Goal: Task Accomplishment & Management: Complete application form

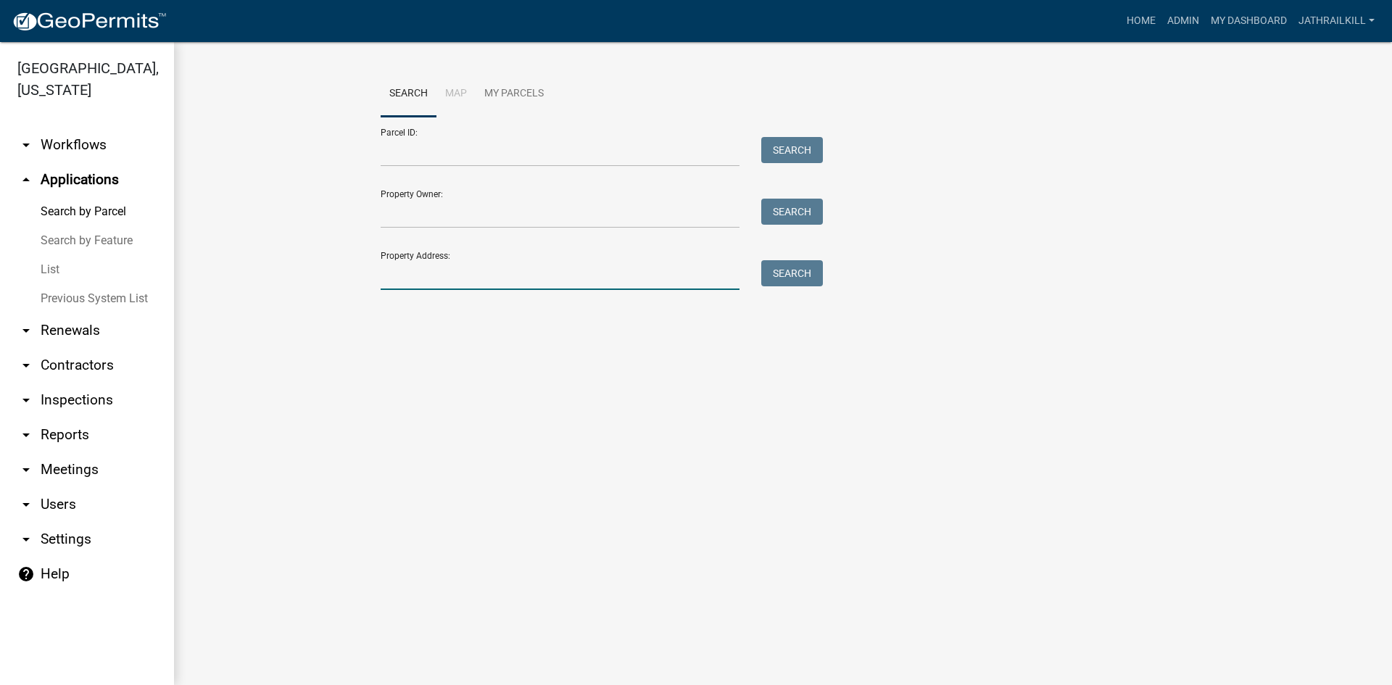
click at [468, 280] on input "Property Address:" at bounding box center [560, 275] width 359 height 30
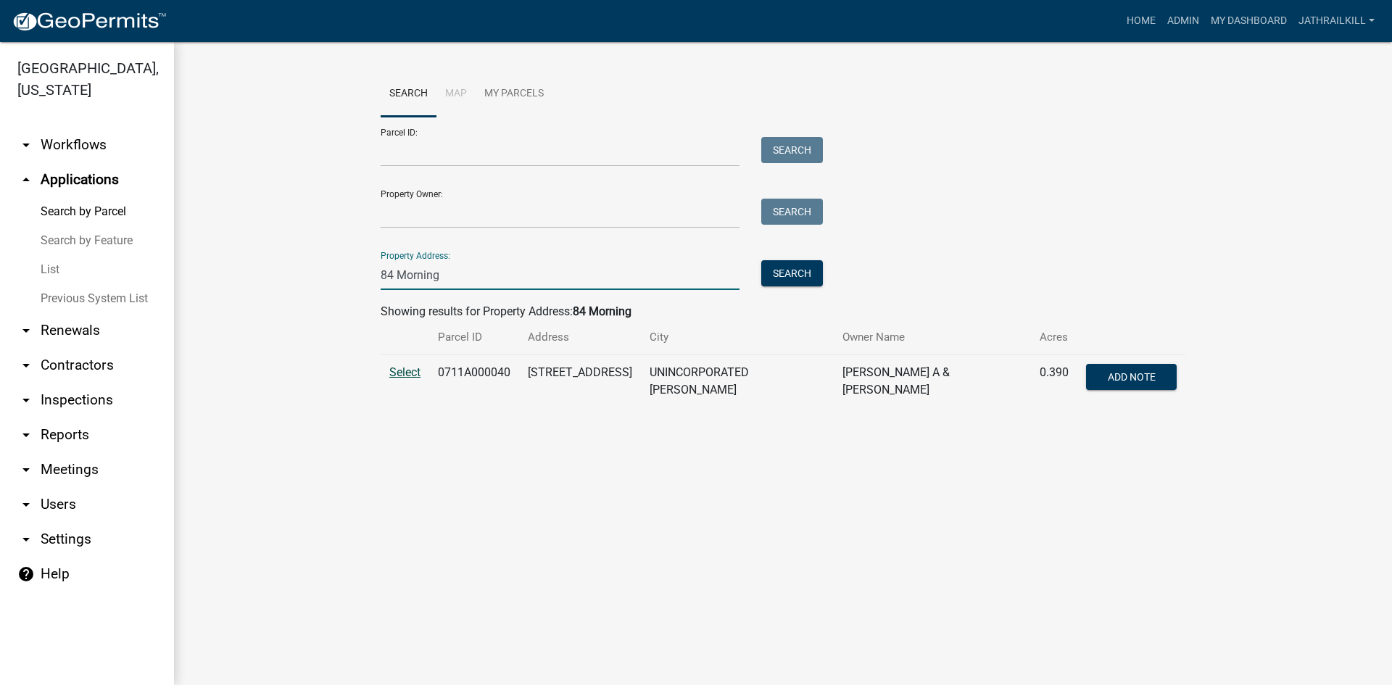
type input "84 Morning"
click at [410, 371] on span "Select" at bounding box center [404, 372] width 31 height 14
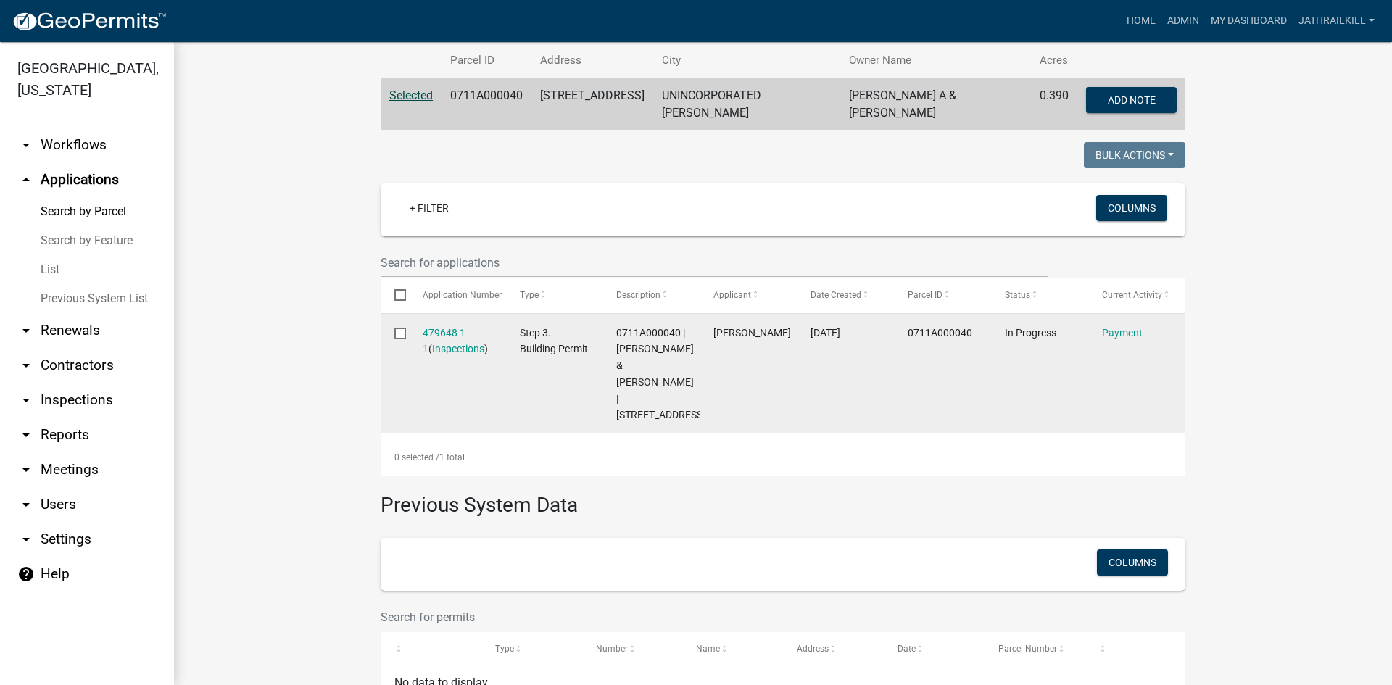
scroll to position [373, 0]
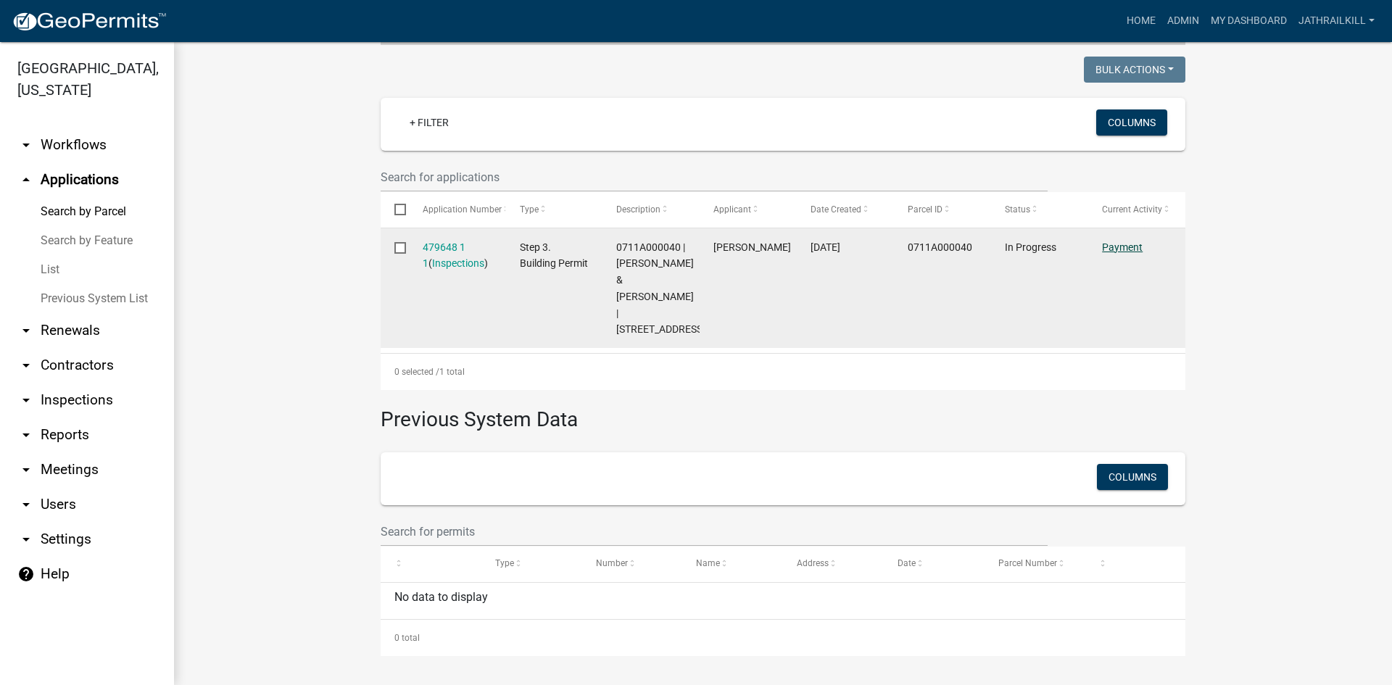
click at [1116, 241] on link "Payment" at bounding box center [1122, 247] width 41 height 12
click at [1113, 241] on link "Payment" at bounding box center [1122, 247] width 41 height 12
click at [1108, 241] on link "Payment" at bounding box center [1122, 247] width 41 height 12
click at [452, 241] on link "479648 1 1" at bounding box center [444, 255] width 43 height 28
click at [450, 241] on link "479648 1 1" at bounding box center [444, 255] width 43 height 28
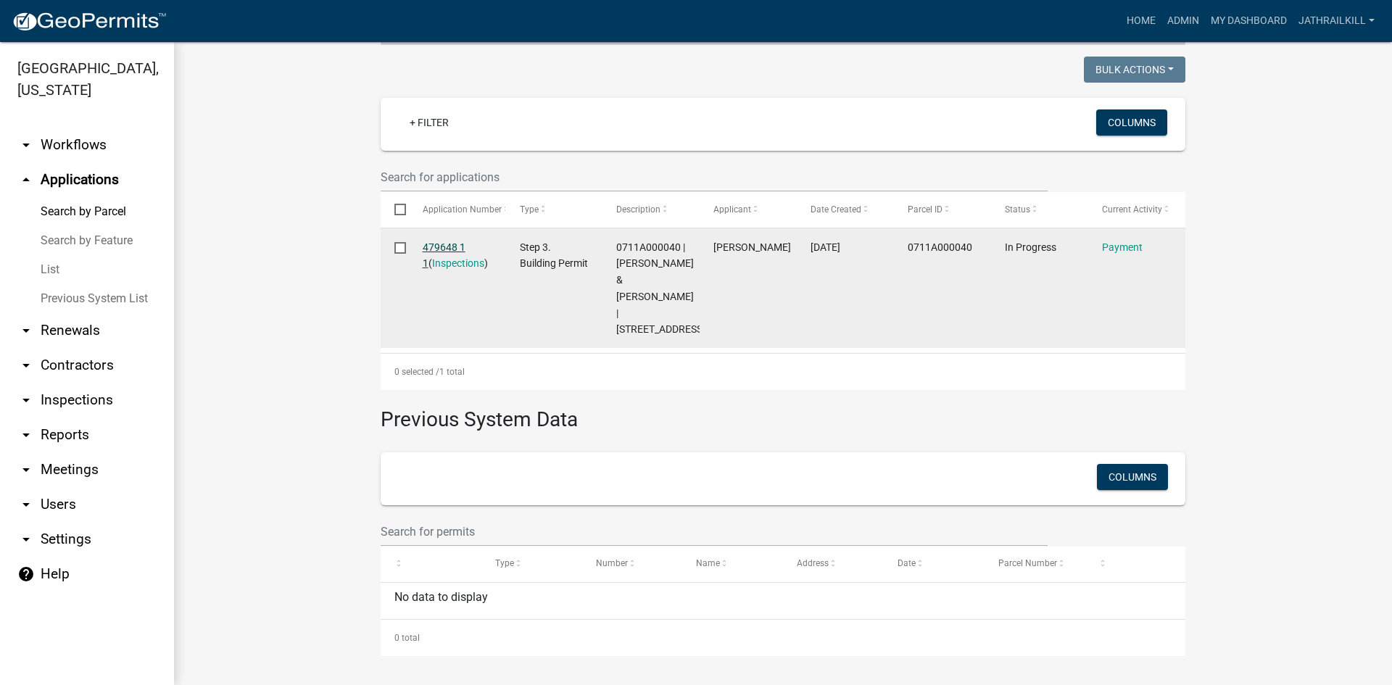
click at [451, 241] on link "479648 1 1" at bounding box center [444, 255] width 43 height 28
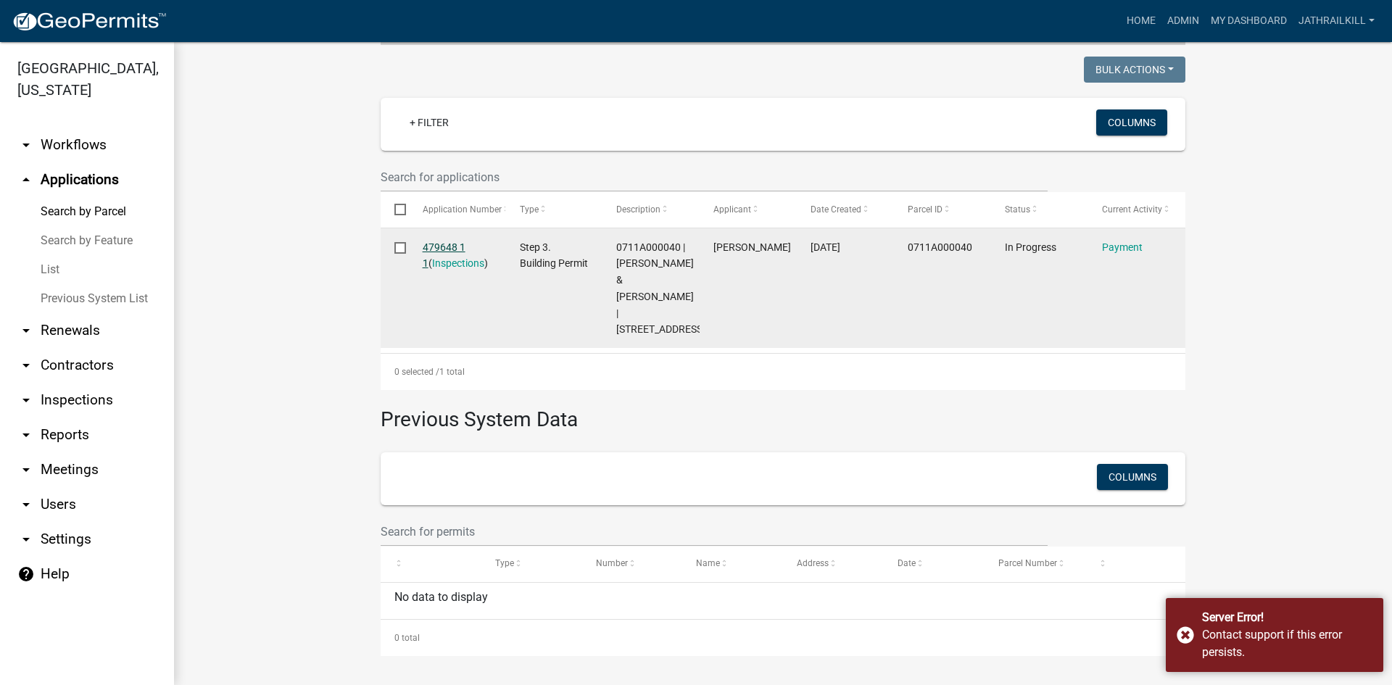
click at [439, 241] on link "479648 1 1" at bounding box center [444, 255] width 43 height 28
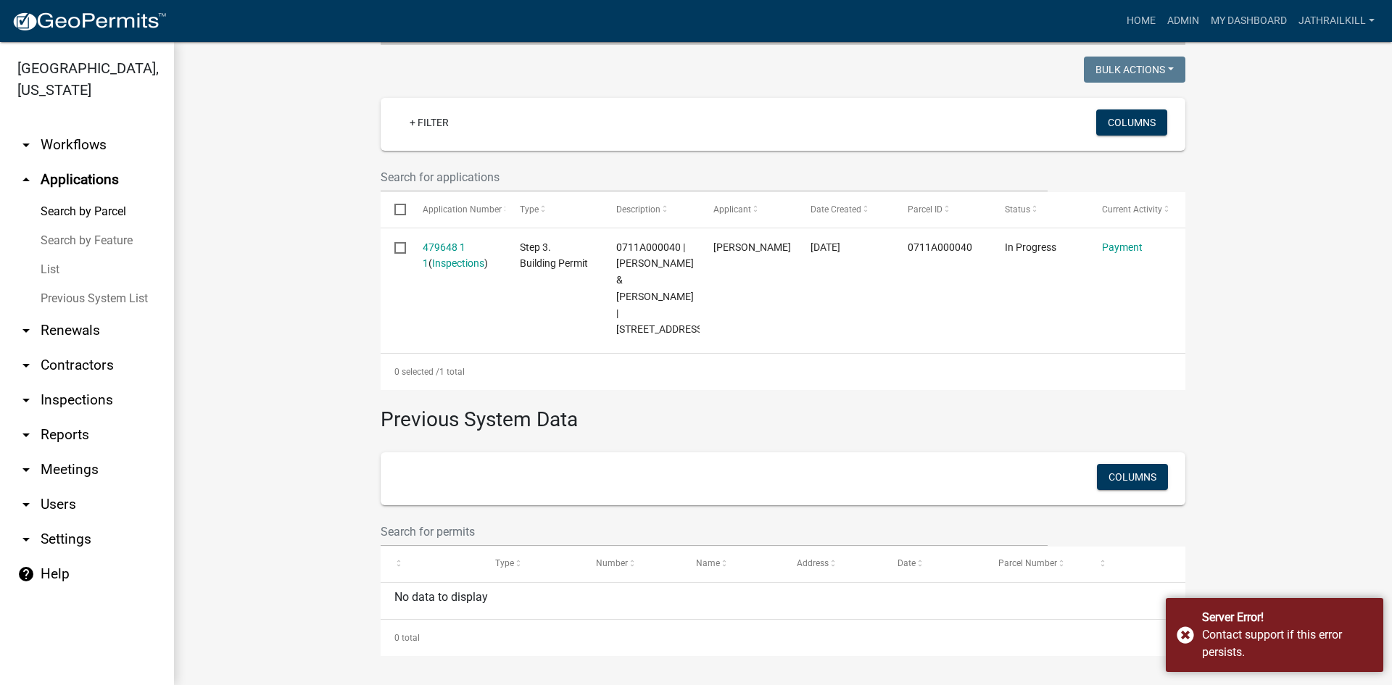
drag, startPoint x: 1268, startPoint y: 647, endPoint x: 1104, endPoint y: 541, distance: 195.6
click at [1266, 645] on div "Contact support if this error persists." at bounding box center [1287, 643] width 170 height 35
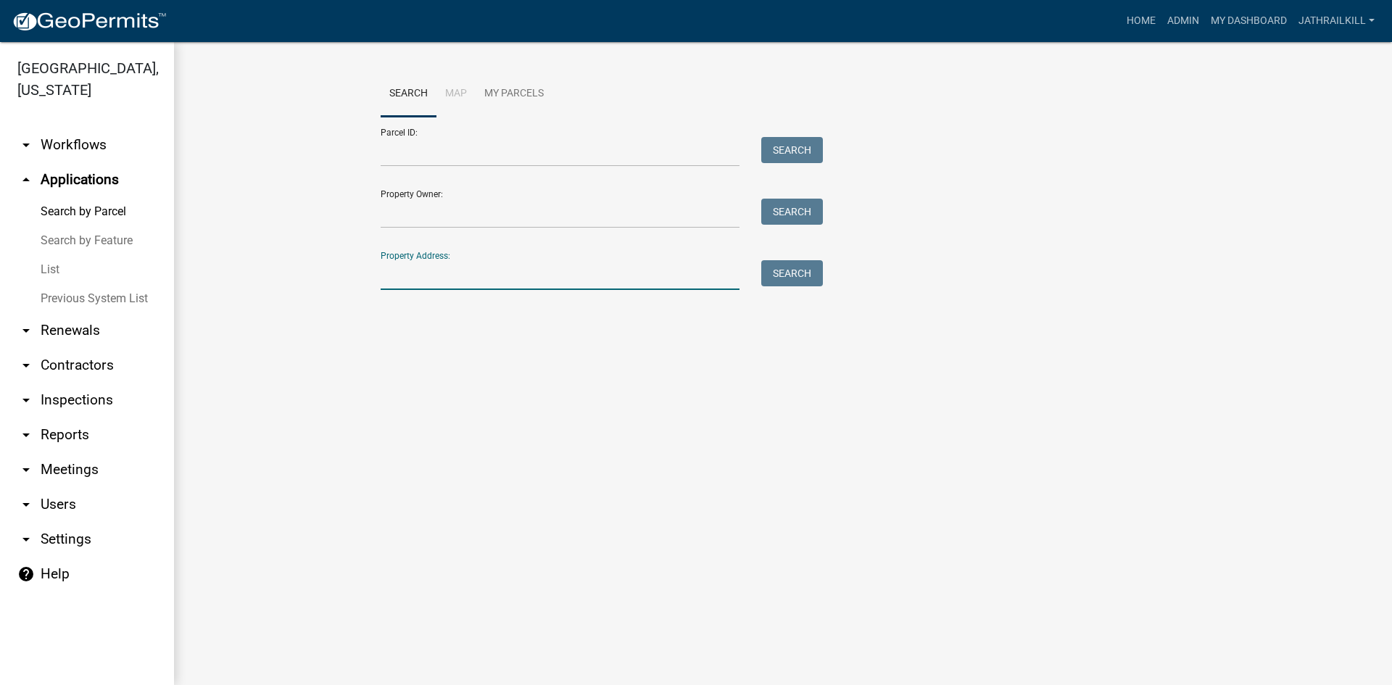
drag, startPoint x: 457, startPoint y: 284, endPoint x: 452, endPoint y: 278, distance: 7.8
click at [454, 281] on input "Property Address:" at bounding box center [560, 275] width 359 height 30
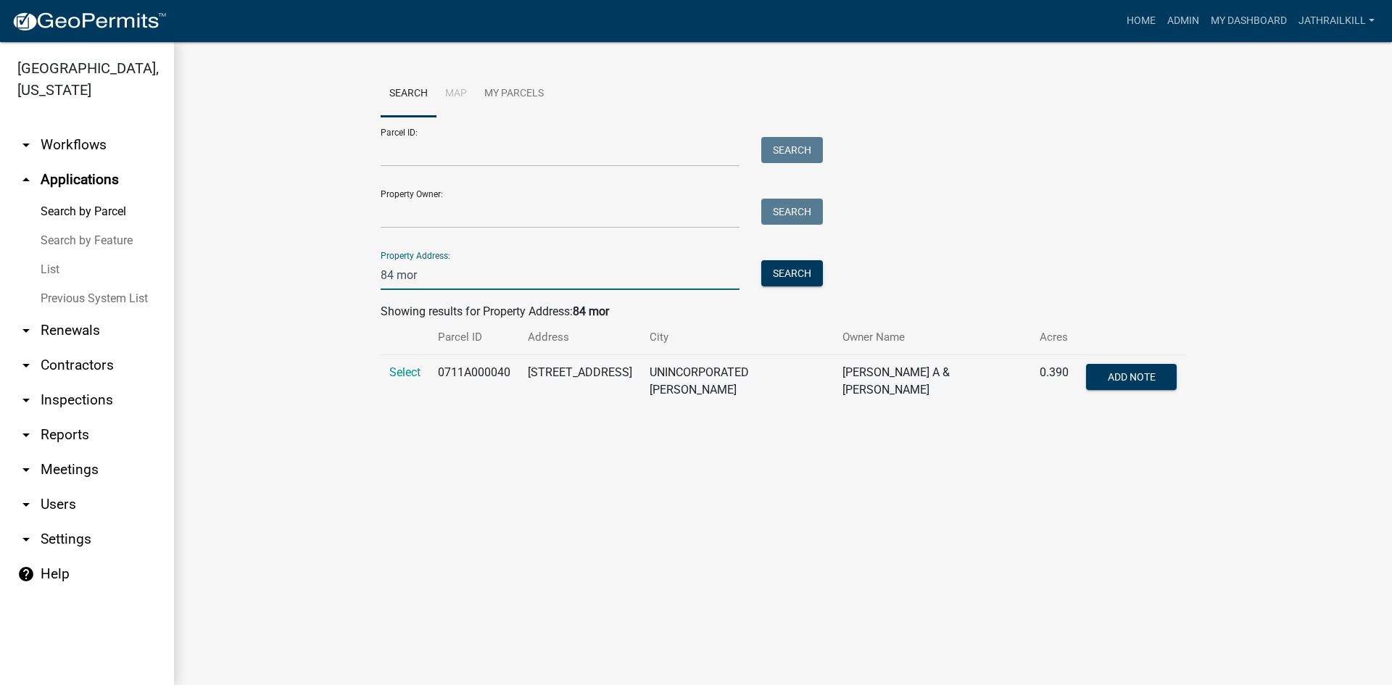
type input "84 mor"
click at [407, 363] on td "Select" at bounding box center [405, 381] width 49 height 53
click at [407, 365] on td "Select" at bounding box center [405, 381] width 49 height 53
click at [403, 374] on span "Select" at bounding box center [404, 372] width 31 height 14
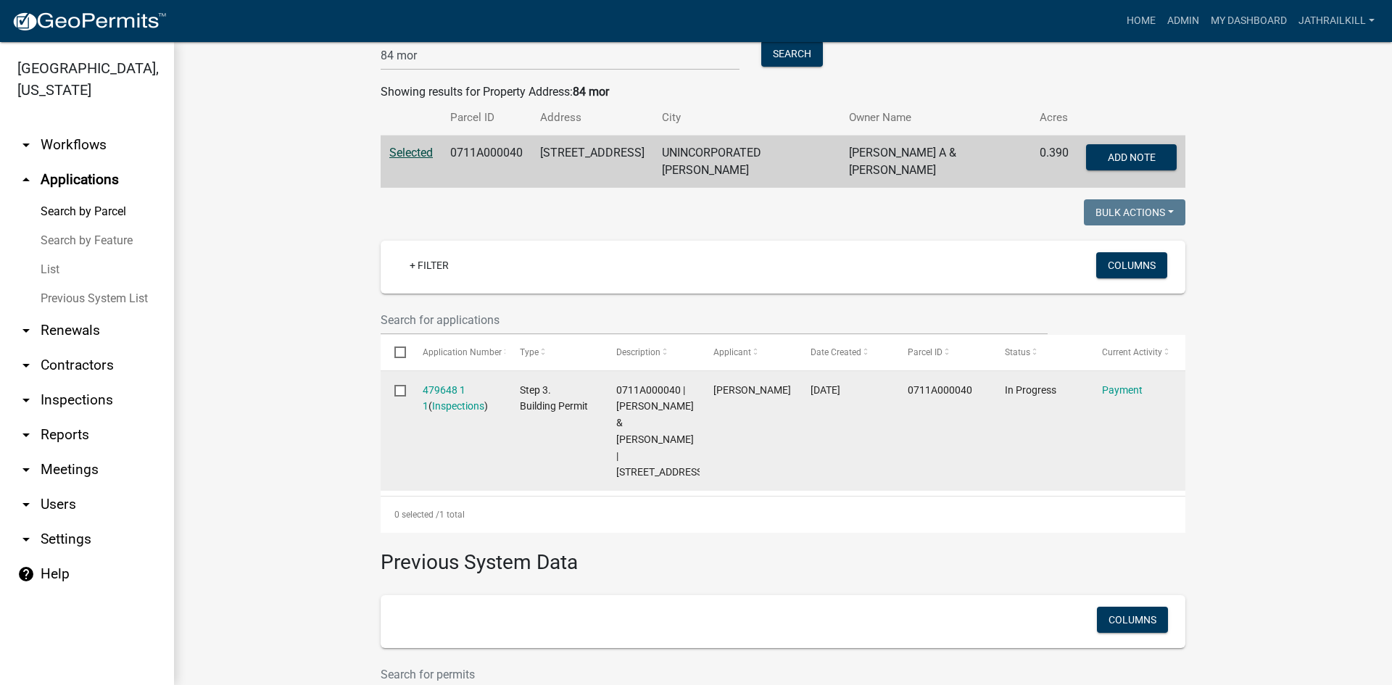
scroll to position [233, 0]
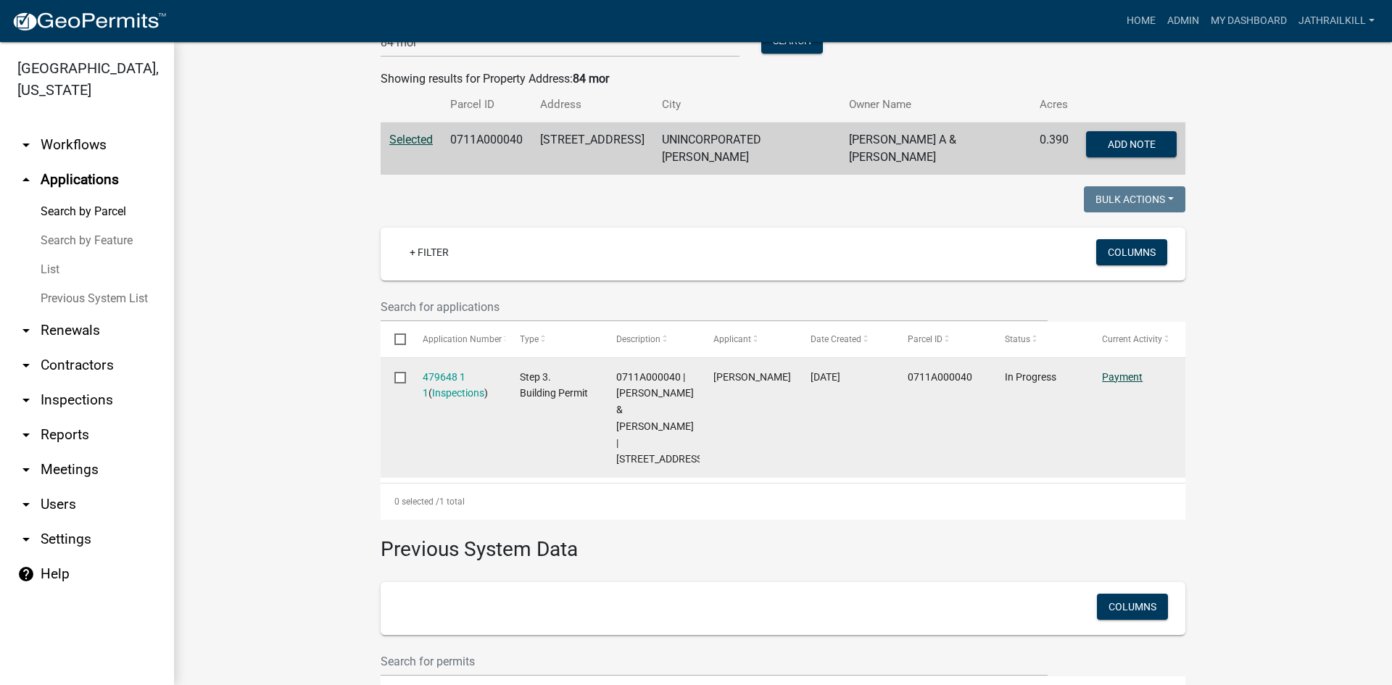
drag, startPoint x: 1123, startPoint y: 357, endPoint x: 1121, endPoint y: 370, distance: 13.2
click at [1124, 360] on datatable-body-cell "Payment" at bounding box center [1136, 418] width 97 height 120
click at [1120, 371] on link "Payment" at bounding box center [1122, 377] width 41 height 12
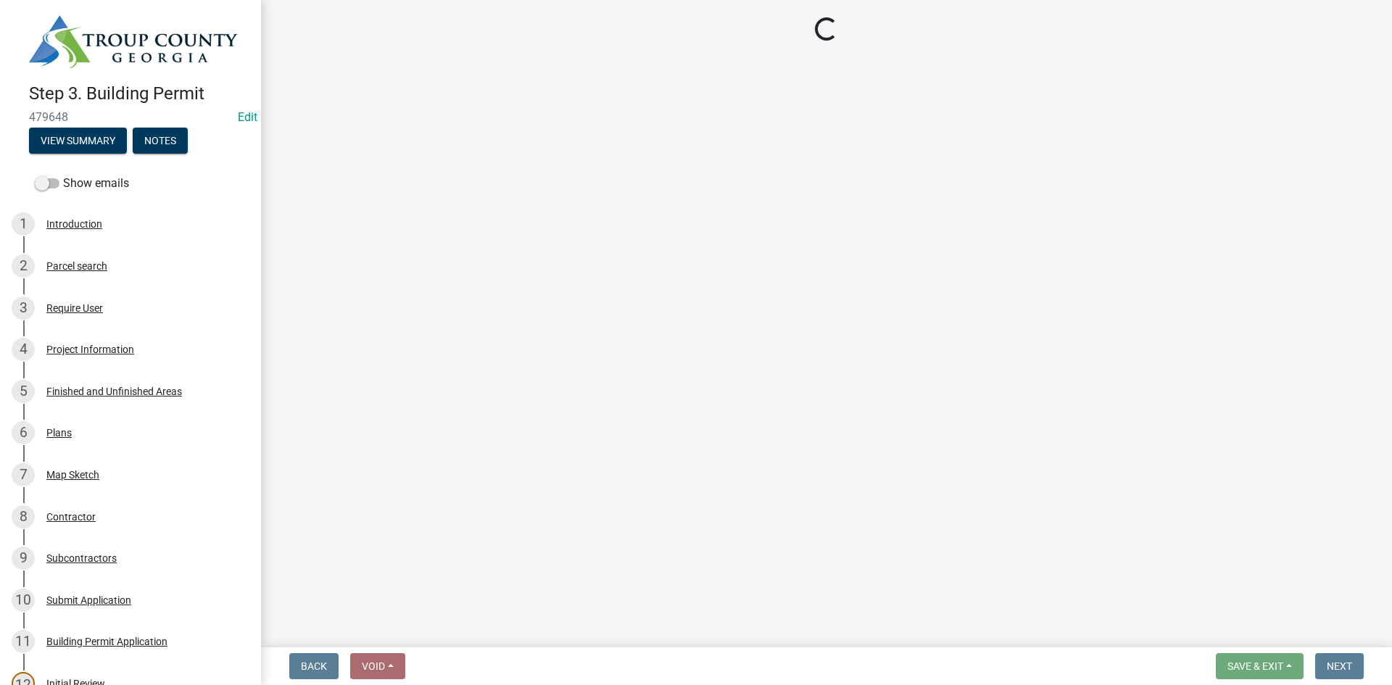
select select "3: 3"
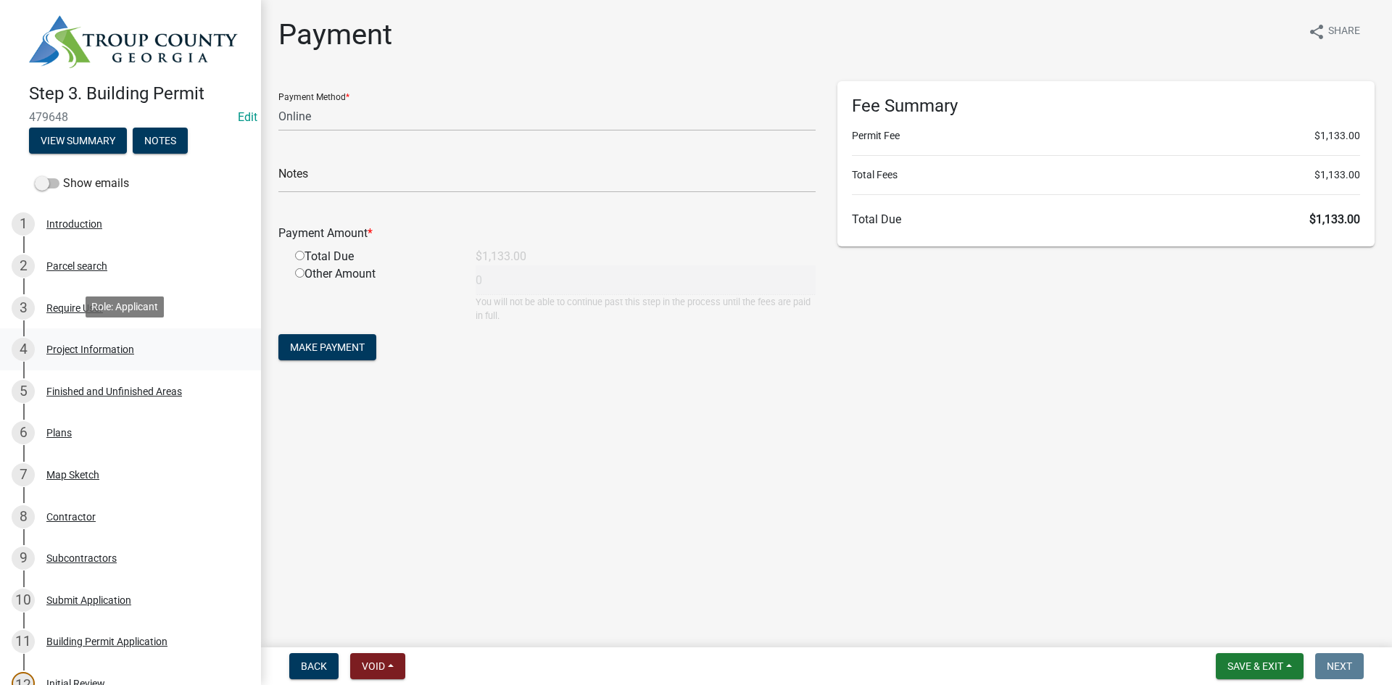
click at [66, 355] on div "4 Project Information" at bounding box center [125, 349] width 226 height 23
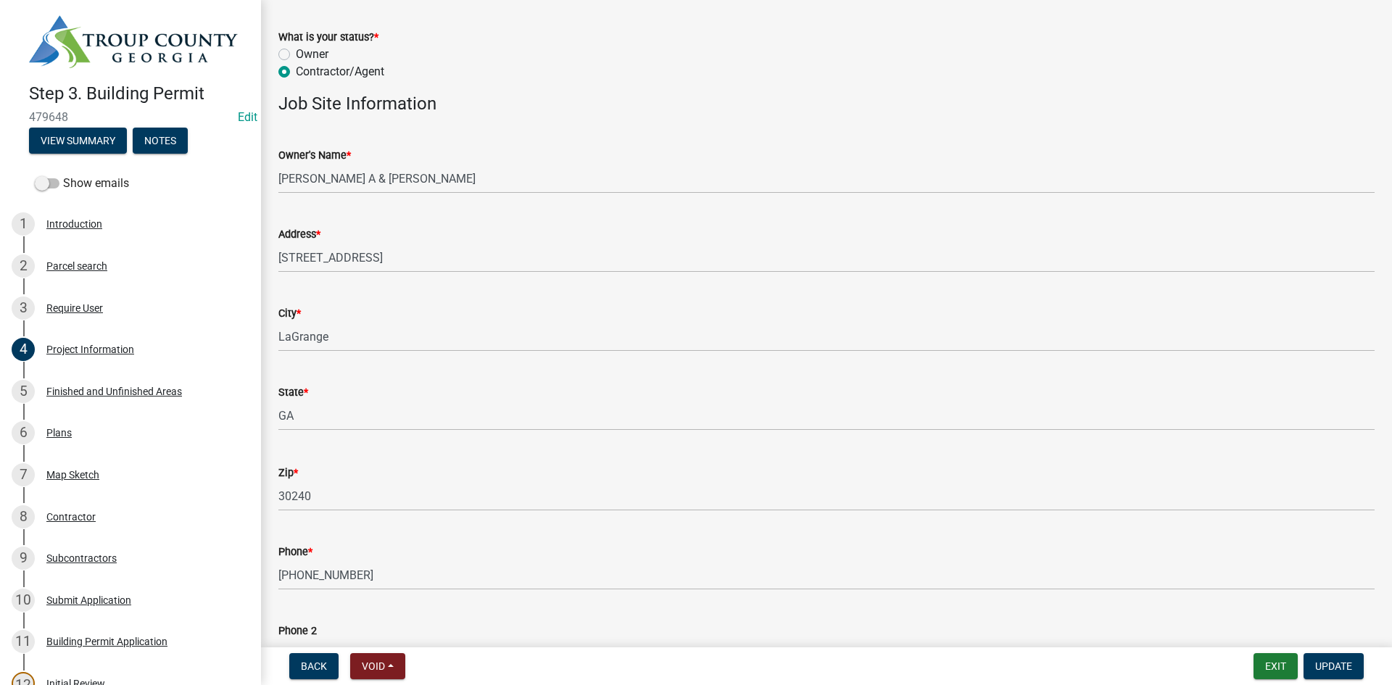
scroll to position [362, 0]
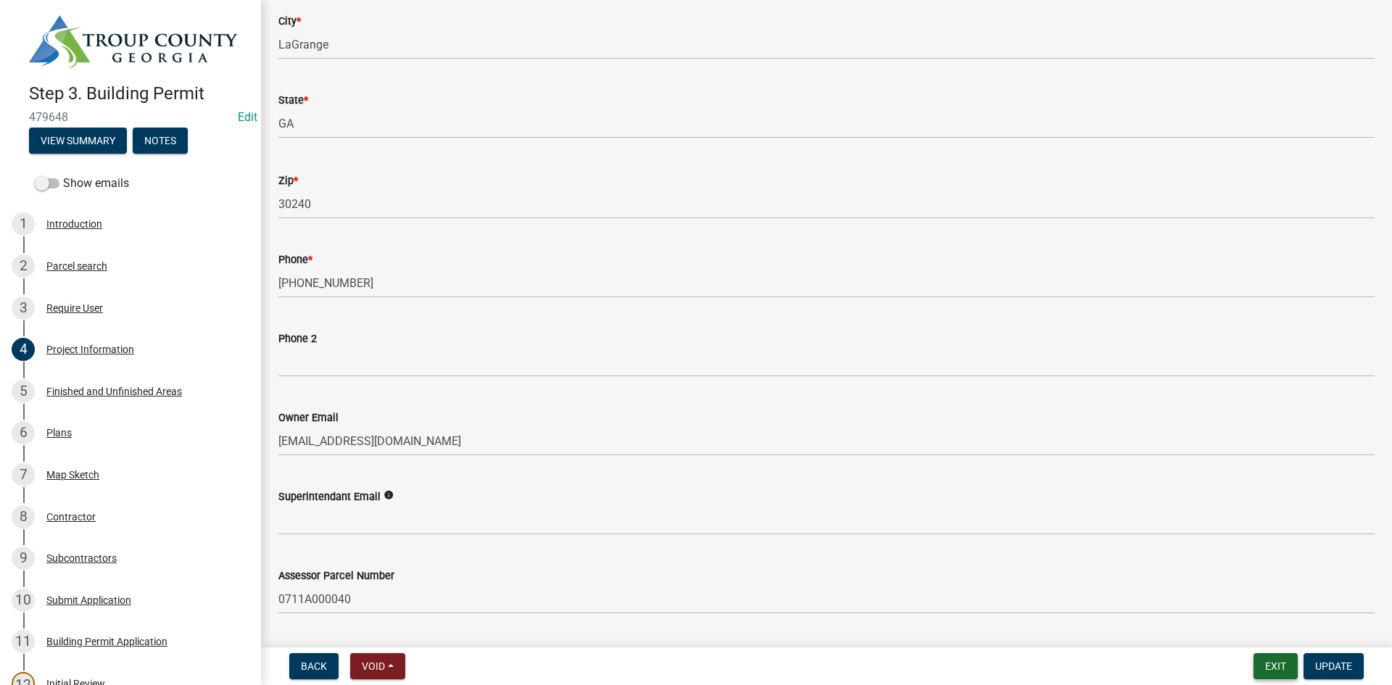
click at [1258, 662] on button "Exit" at bounding box center [1275, 666] width 44 height 26
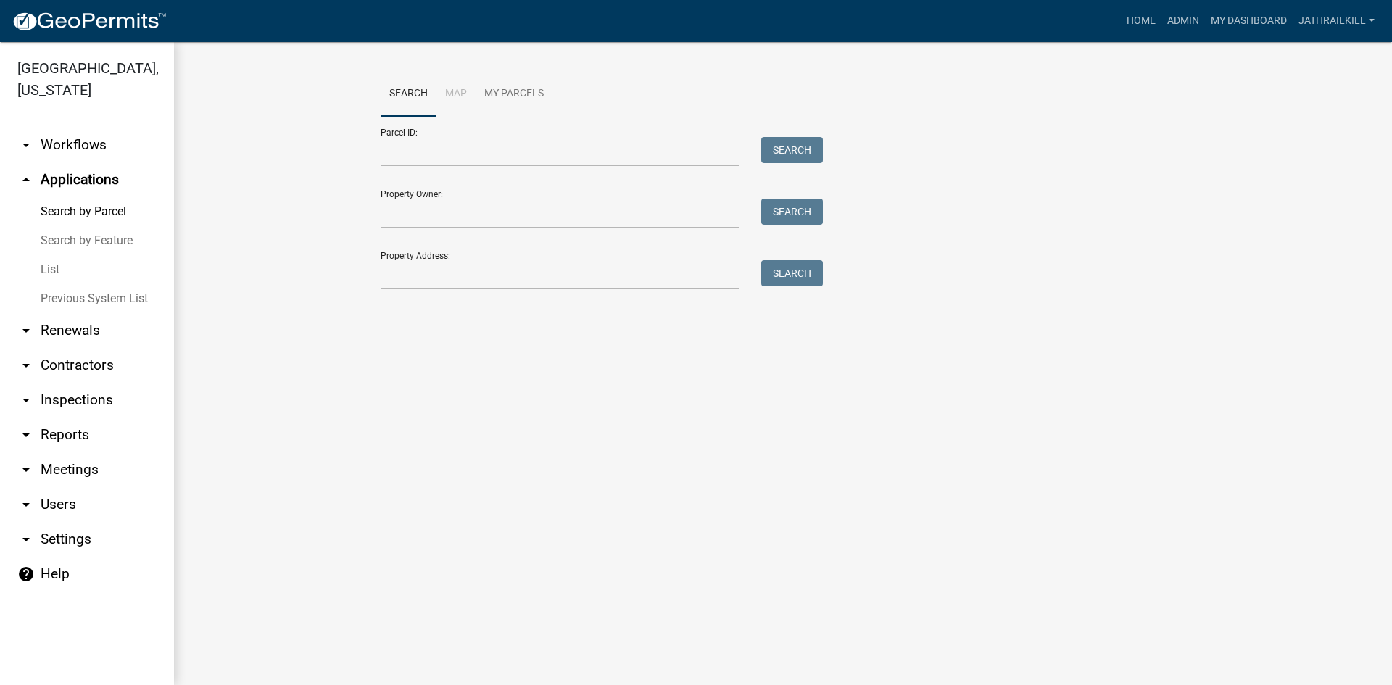
click at [973, 440] on main "Search Map My Parcels Parcel ID: Search Property Owner: Search Property Address…" at bounding box center [783, 363] width 1218 height 643
click at [74, 129] on link "arrow_drop_down Workflows" at bounding box center [87, 145] width 174 height 35
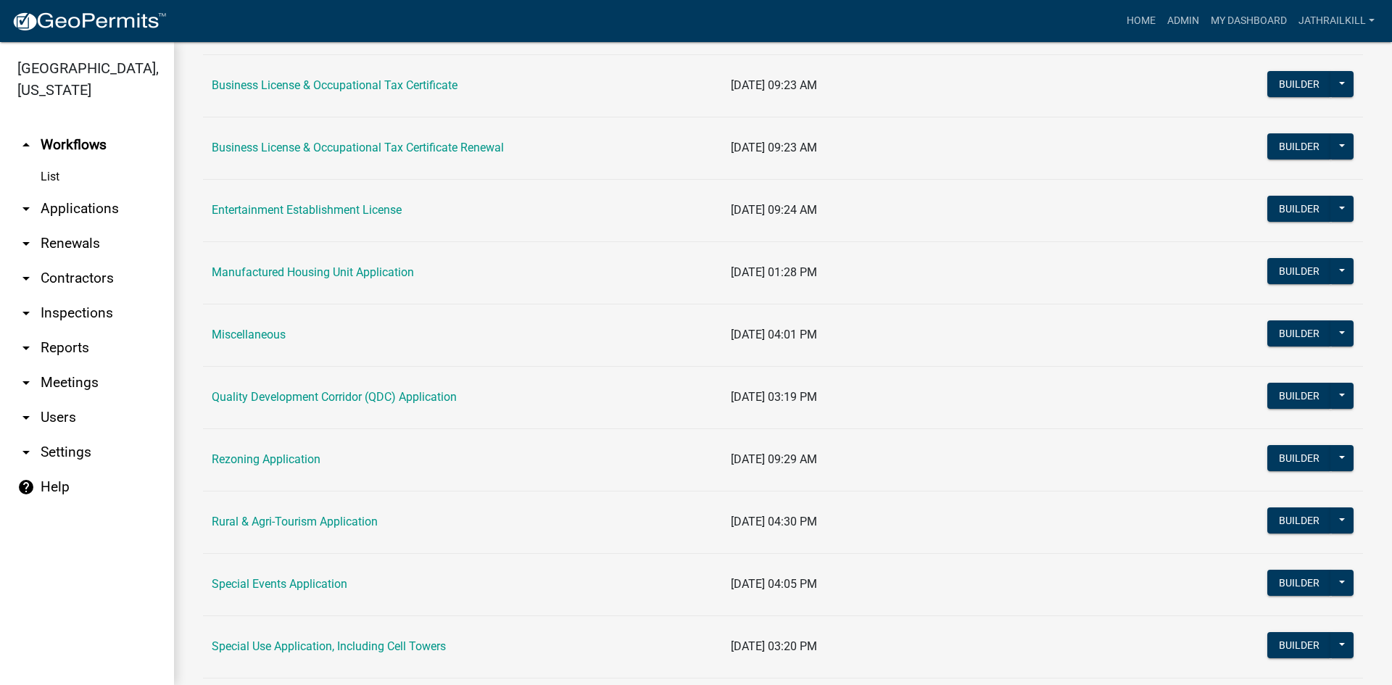
scroll to position [217, 0]
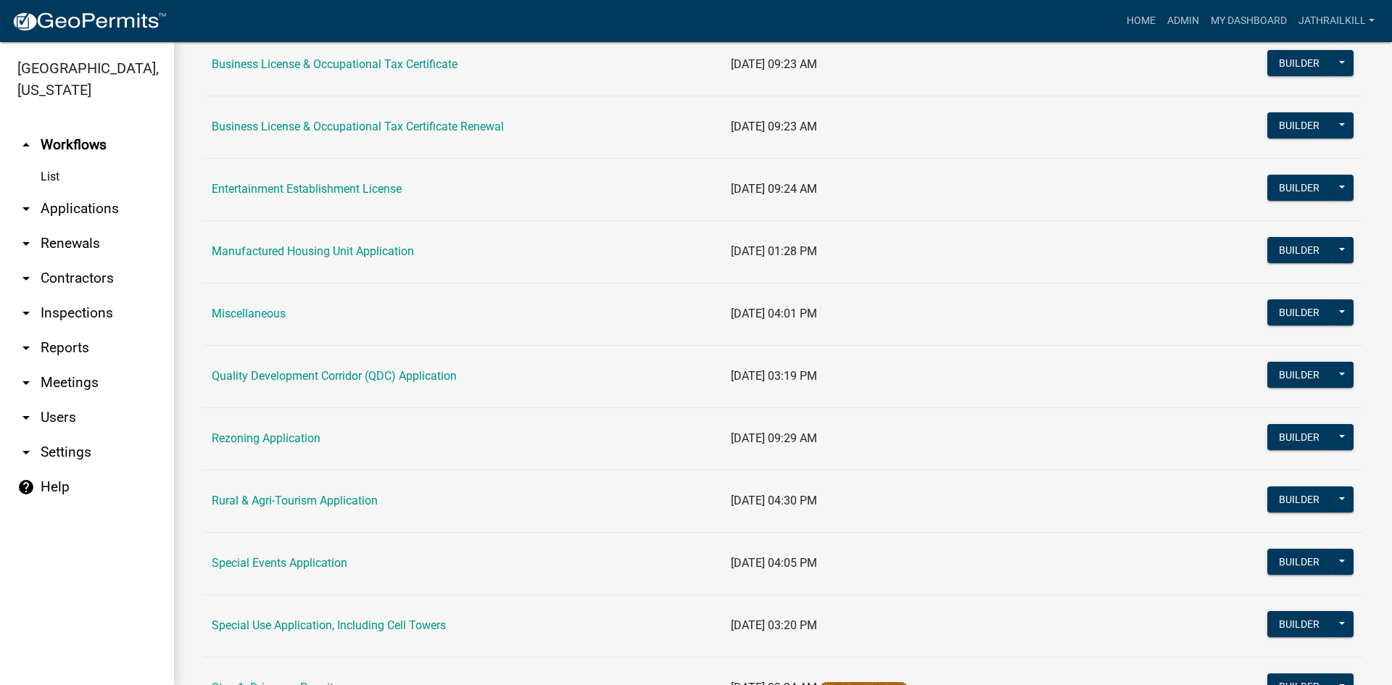
click at [868, 390] on td "[DATE] 03:19 PM" at bounding box center [954, 376] width 464 height 62
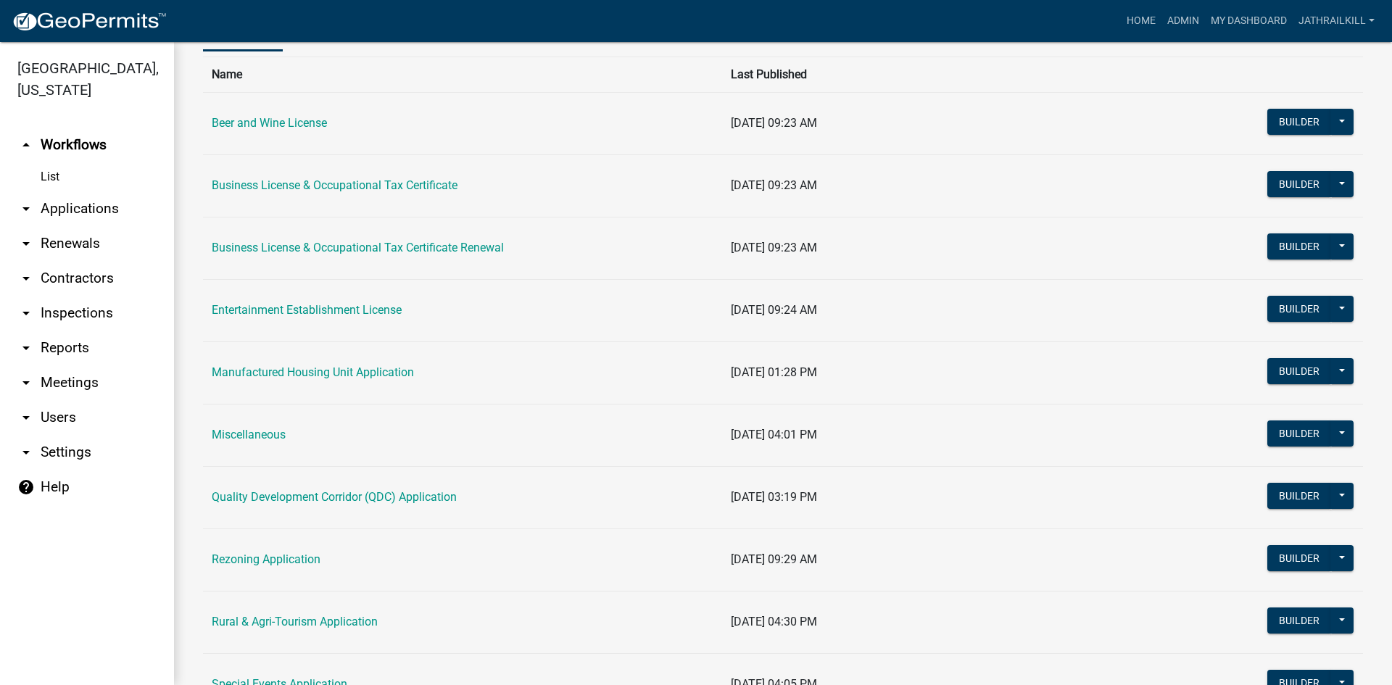
scroll to position [0, 0]
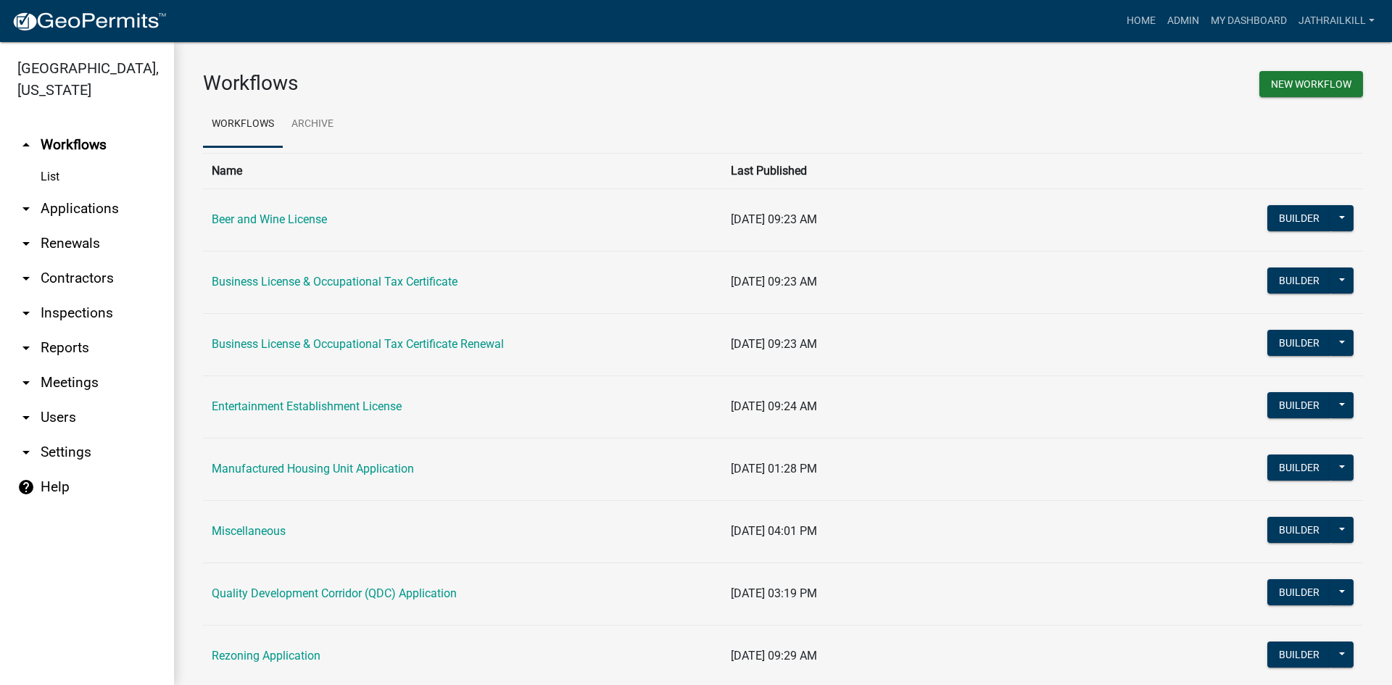
click at [304, 292] on td "Business License & Occupational Tax Certificate" at bounding box center [462, 282] width 519 height 62
click at [297, 284] on link "Business License & Occupational Tax Certificate" at bounding box center [335, 282] width 246 height 14
